Goal: Transaction & Acquisition: Purchase product/service

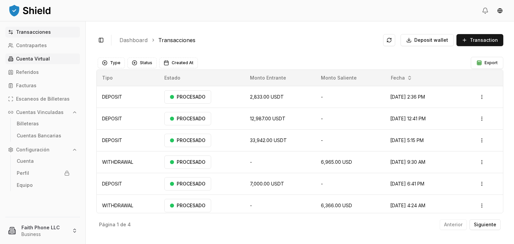
click at [49, 59] on link "Cuenta Virtual" at bounding box center [42, 59] width 75 height 11
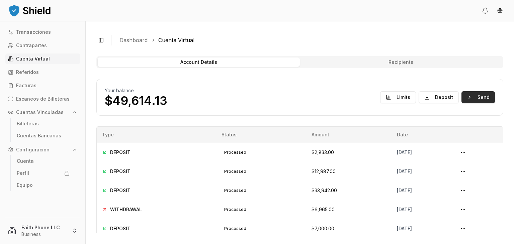
click at [489, 98] on button "Send" at bounding box center [477, 97] width 33 height 12
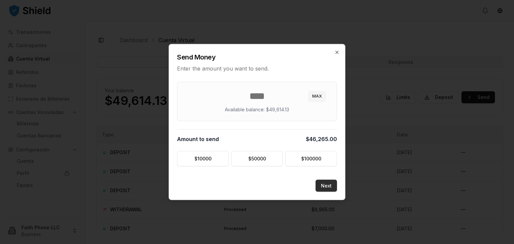
type input "*****"
click at [326, 183] on button "Next" at bounding box center [326, 186] width 21 height 12
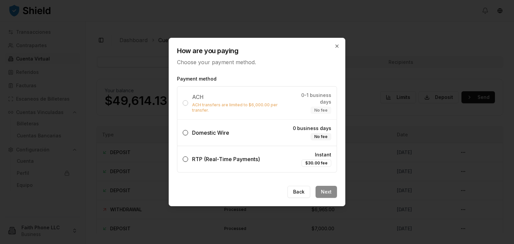
click at [228, 131] on span "Domestic Wire" at bounding box center [210, 132] width 37 height 7
click at [188, 131] on button "Domestic Wire 0 business days No fee" at bounding box center [185, 132] width 5 height 5
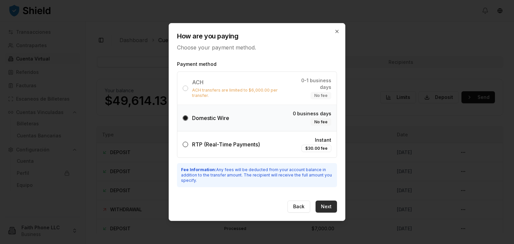
click at [327, 204] on button "Next" at bounding box center [326, 207] width 21 height 12
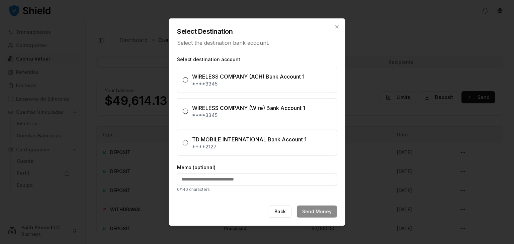
scroll to position [31, 0]
click at [337, 26] on icon "button" at bounding box center [337, 26] width 3 height 3
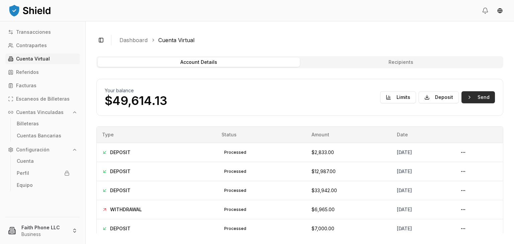
click at [471, 97] on button "Send" at bounding box center [477, 97] width 33 height 12
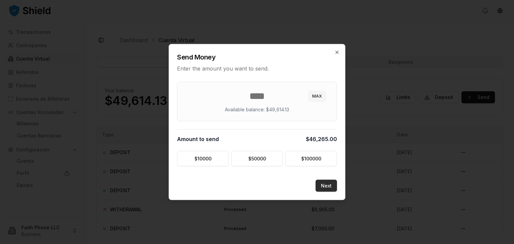
type input "*****"
click at [335, 185] on button "Next" at bounding box center [326, 186] width 21 height 12
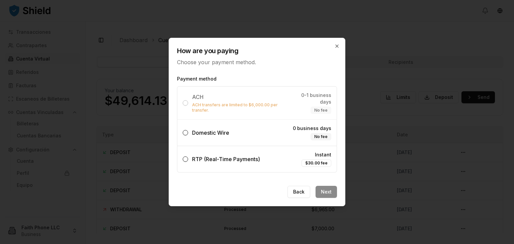
click at [240, 136] on label "Domestic Wire 0 business days No fee" at bounding box center [256, 133] width 159 height 26
click at [188, 136] on button "Domestic Wire 0 business days No fee" at bounding box center [185, 132] width 5 height 5
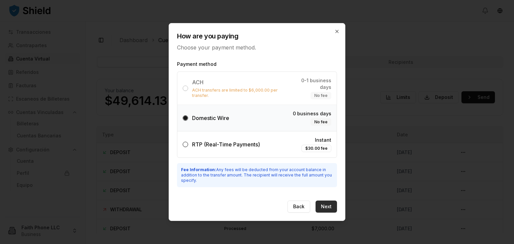
click at [332, 204] on button "Next" at bounding box center [326, 207] width 21 height 12
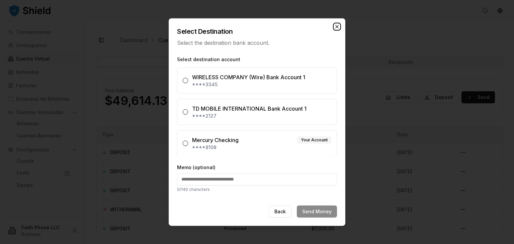
click at [338, 24] on icon "button" at bounding box center [336, 26] width 5 height 5
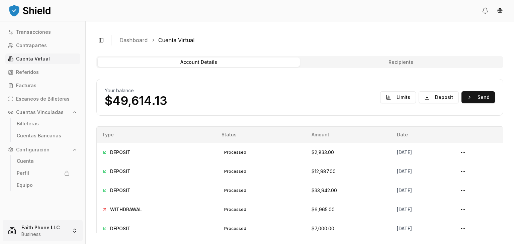
click at [21, 228] on html "Transacciones Contrapartes Cuenta Virtual Referidos Facturas Escaneos de Billet…" at bounding box center [257, 122] width 514 height 244
click at [28, 209] on link "Cerrar sesión" at bounding box center [42, 211] width 71 height 7
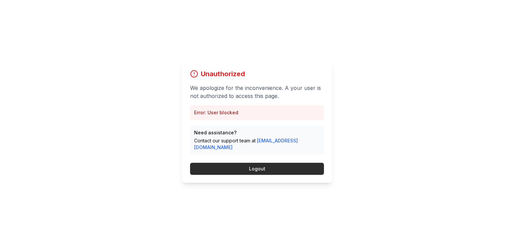
click at [260, 163] on button "Logout" at bounding box center [257, 169] width 134 height 12
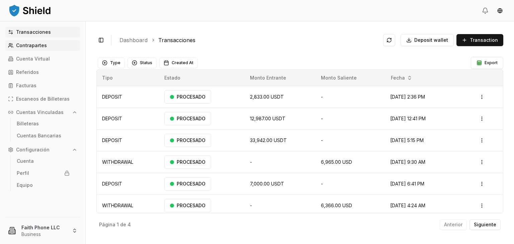
click at [42, 45] on p "Contrapartes" at bounding box center [31, 45] width 31 height 5
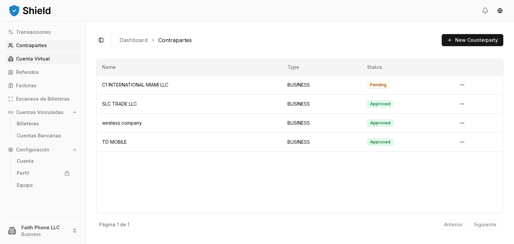
click at [36, 58] on p "Cuenta Virtual" at bounding box center [33, 59] width 34 height 5
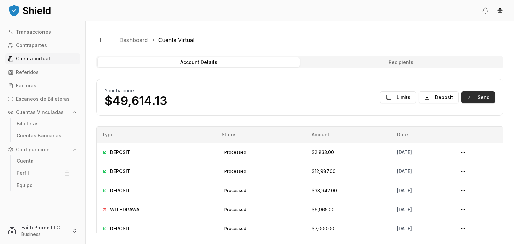
click at [480, 97] on button "Send" at bounding box center [477, 97] width 33 height 12
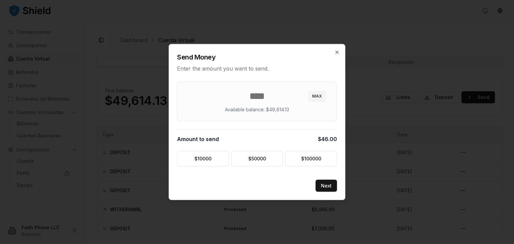
type input "*"
type input "*****"
click at [327, 184] on button "Next" at bounding box center [326, 186] width 21 height 12
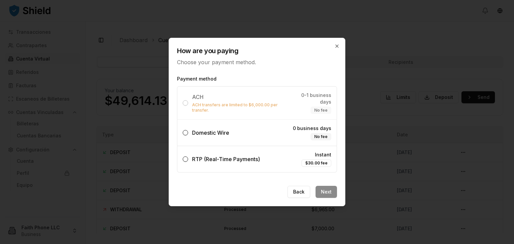
click at [227, 132] on span "Domestic Wire" at bounding box center [210, 132] width 37 height 7
click at [188, 132] on button "Domestic Wire 0 business days No fee" at bounding box center [185, 132] width 5 height 5
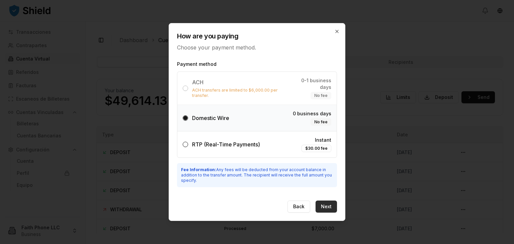
click at [328, 202] on button "Next" at bounding box center [326, 207] width 21 height 12
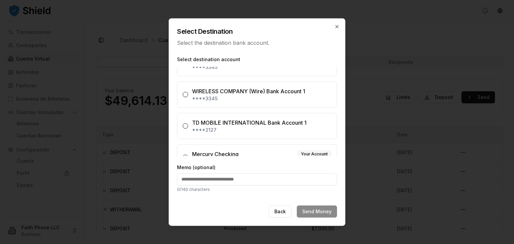
scroll to position [31, 0]
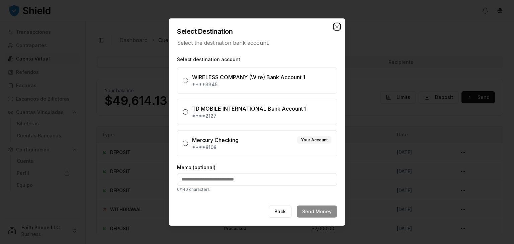
click at [337, 26] on icon "button" at bounding box center [337, 26] width 3 height 3
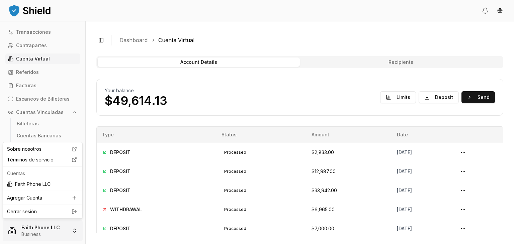
click at [40, 229] on html "Transacciones Contrapartes Cuenta Virtual Referidos Facturas Escaneos de Billet…" at bounding box center [257, 122] width 514 height 244
click at [33, 214] on link "Cerrar sesión" at bounding box center [42, 211] width 71 height 7
